Goal: Task Accomplishment & Management: Use online tool/utility

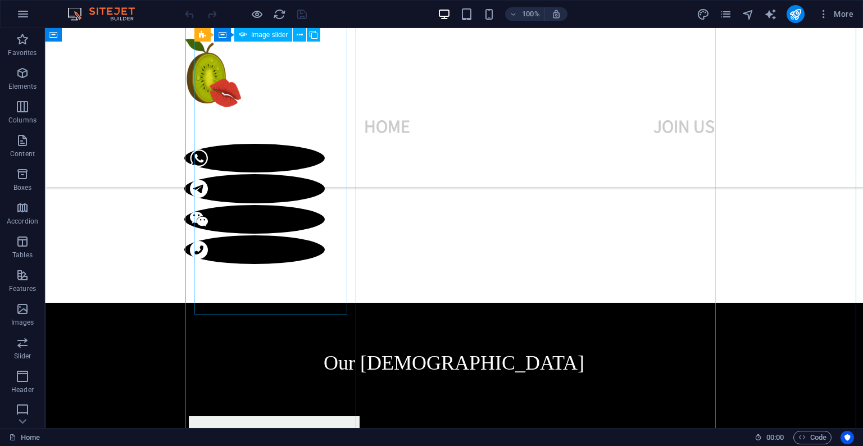
scroll to position [577, 0]
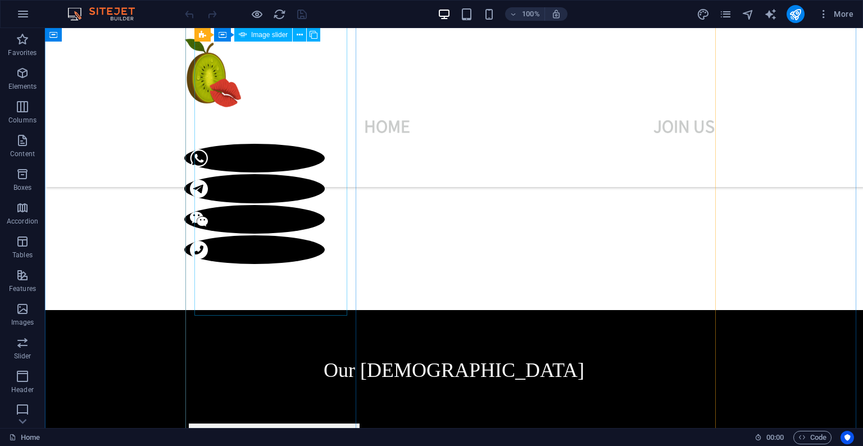
select select "px"
select select "fade"
select select "ms"
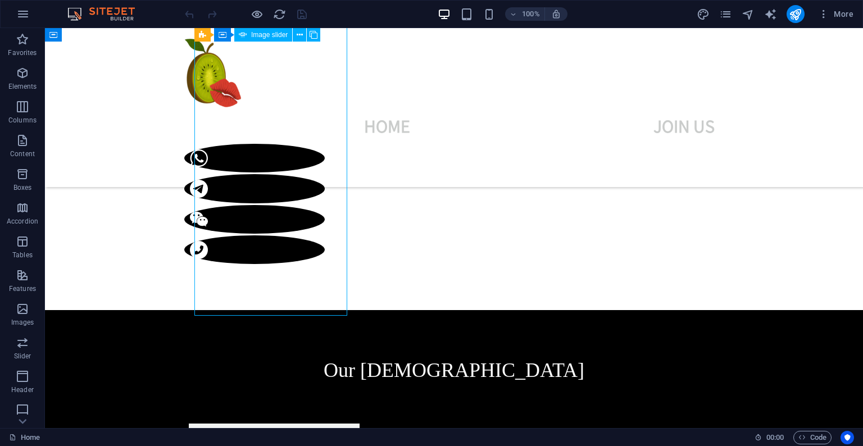
select select "s"
select select "progressive"
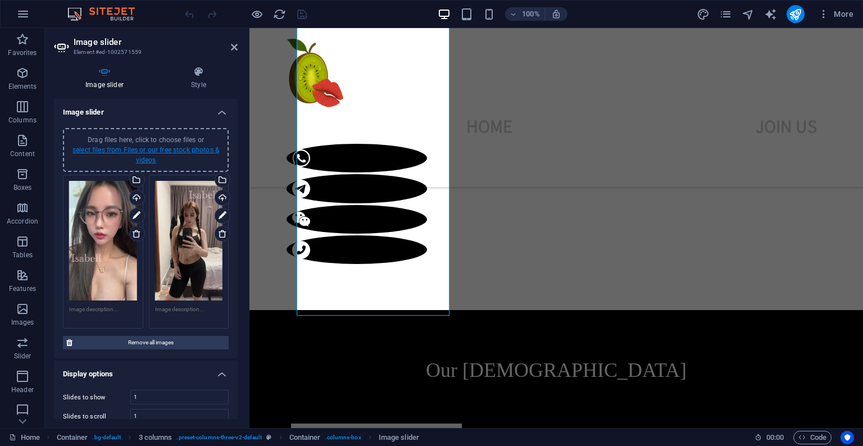
click at [145, 151] on link "select files from Files or our free stock photos & videos" at bounding box center [146, 155] width 147 height 18
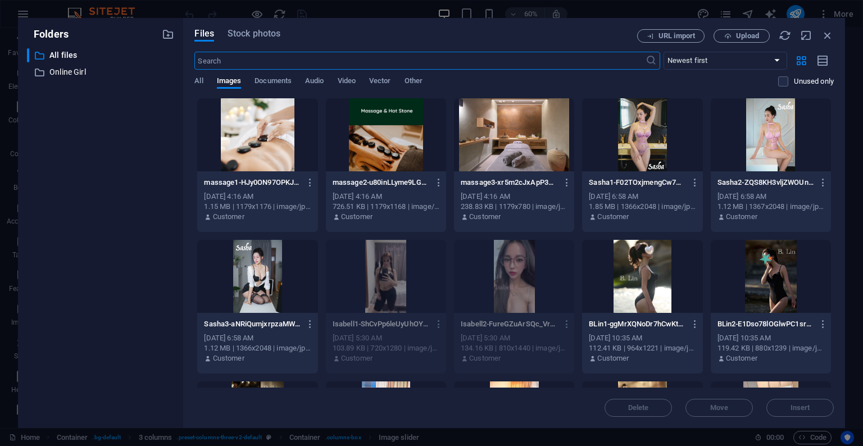
scroll to position [796, 0]
click at [730, 35] on icon "button" at bounding box center [728, 36] width 7 height 7
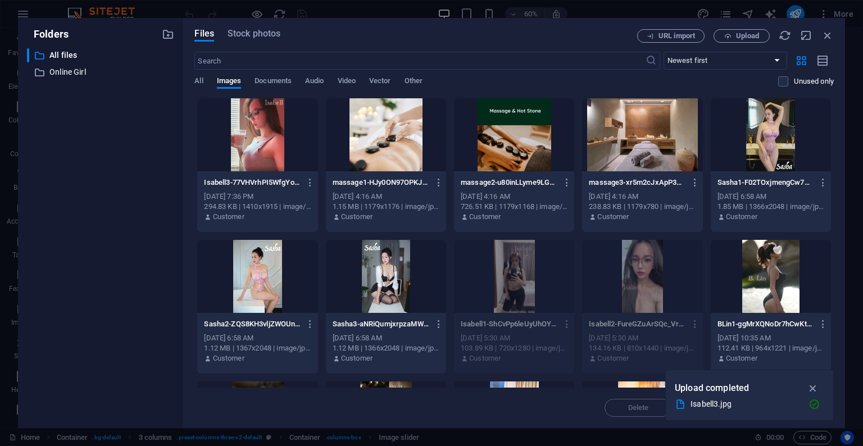
click at [274, 146] on div at bounding box center [257, 134] width 120 height 73
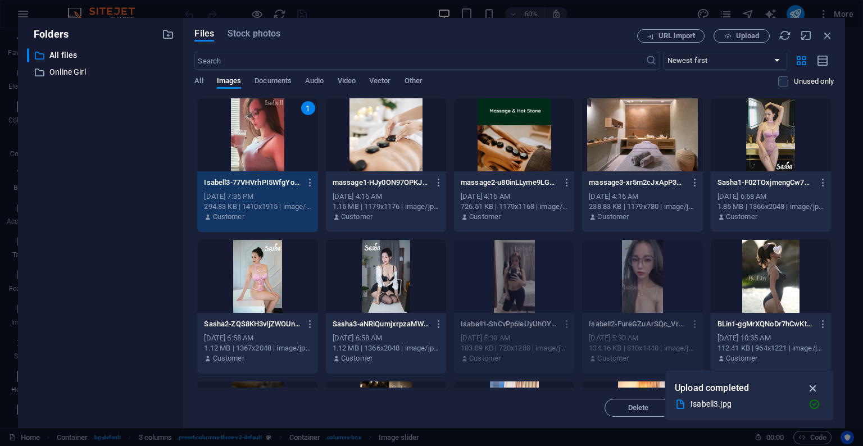
click at [817, 386] on icon "button" at bounding box center [813, 388] width 13 height 12
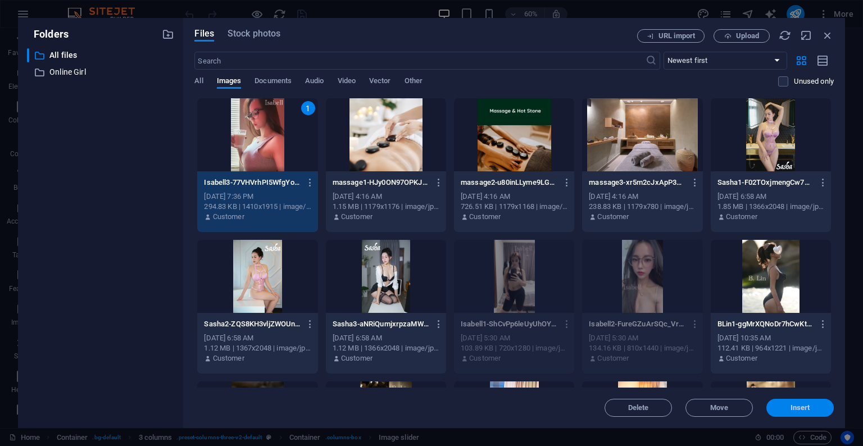
click at [804, 411] on span "Insert" at bounding box center [801, 408] width 20 height 7
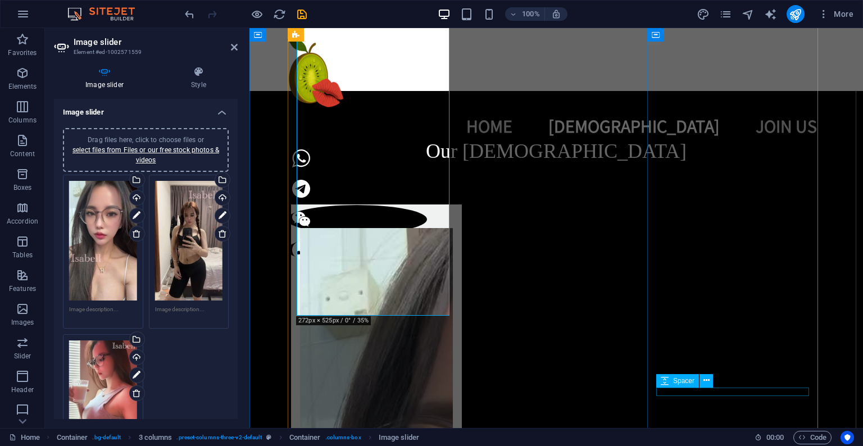
scroll to position [577, 0]
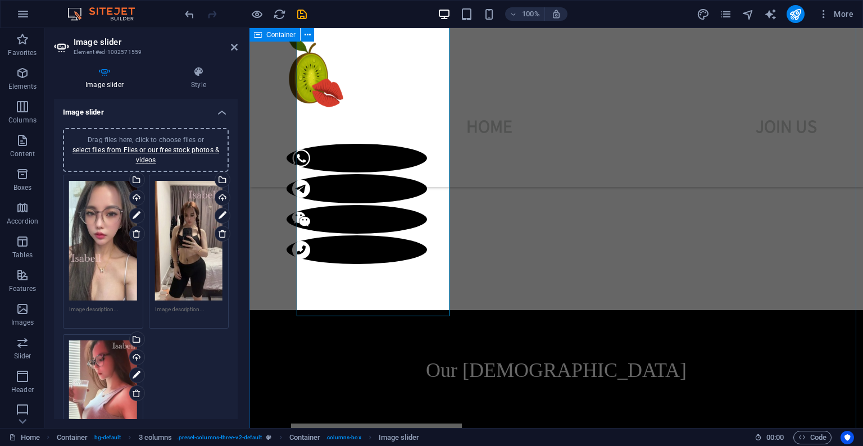
scroll to position [396, 0]
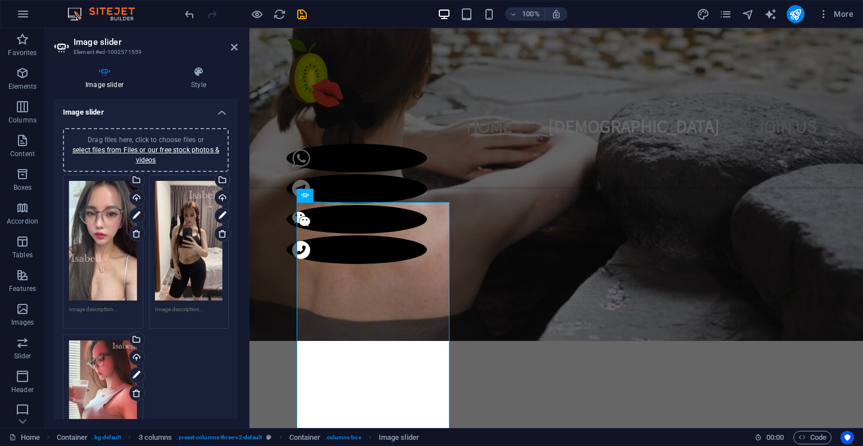
drag, startPoint x: 299, startPoint y: 11, endPoint x: 579, endPoint y: 1, distance: 280.1
click at [299, 11] on icon "save" at bounding box center [302, 14] width 13 height 13
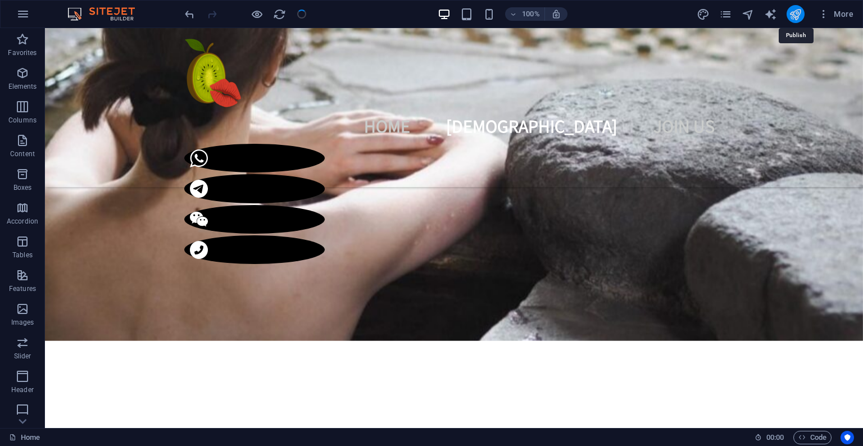
click at [799, 14] on icon "publish" at bounding box center [795, 14] width 13 height 13
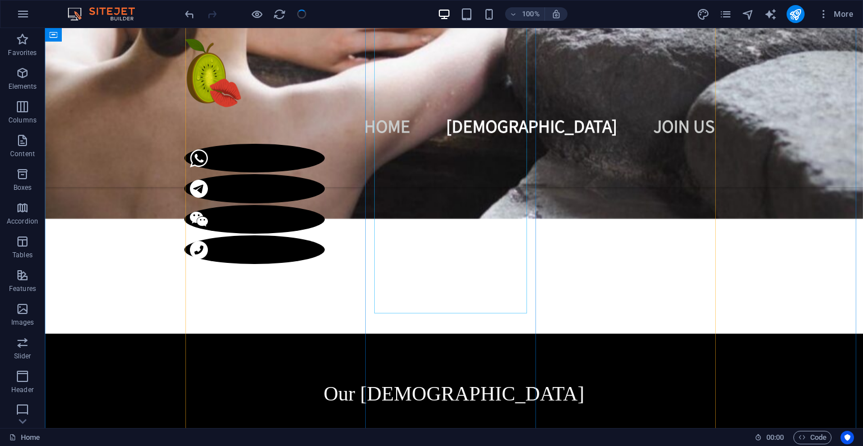
scroll to position [580, 0]
